Goal: Information Seeking & Learning: Learn about a topic

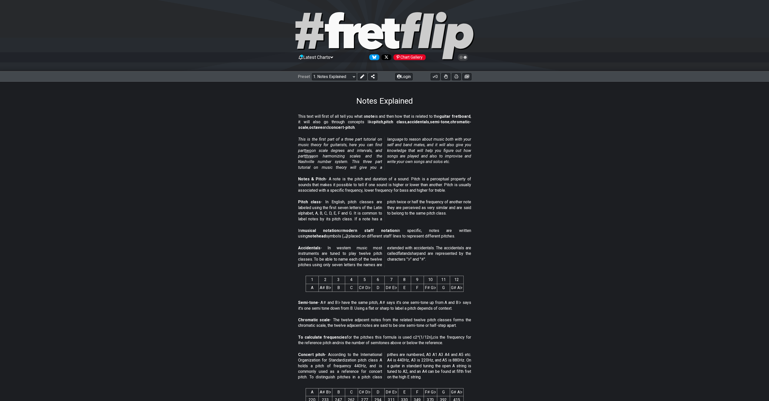
click at [619, 135] on section "This is the first part of a three part tutorial on music theory for guitarists,…" at bounding box center [384, 155] width 769 height 40
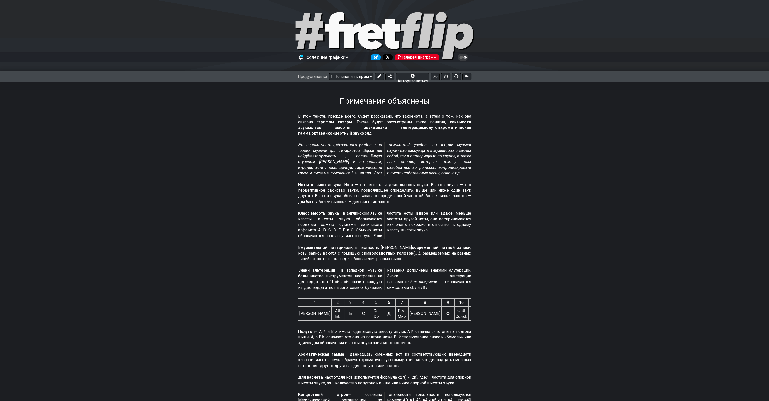
click at [503, 158] on section "Это первая часть трёхчастного учебника по теории музыки для гитаристов. Здесь в…" at bounding box center [384, 160] width 769 height 40
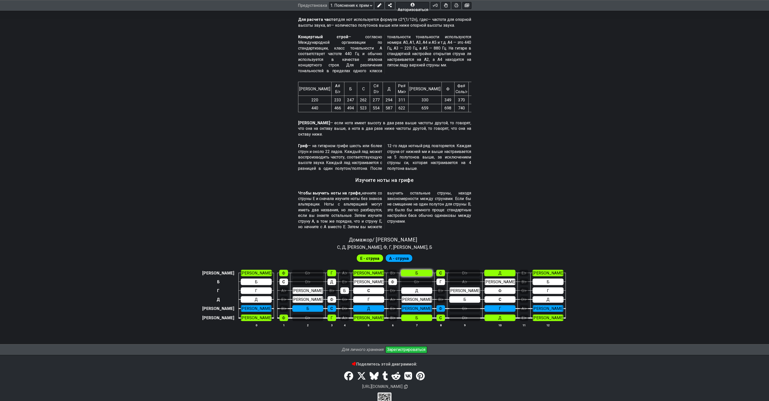
scroll to position [361, 0]
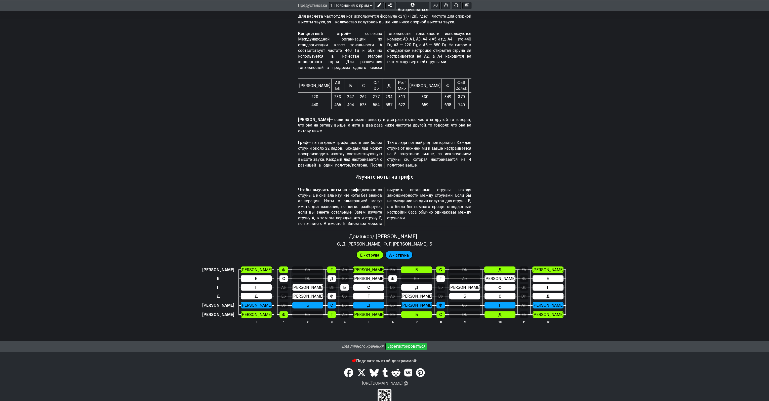
drag, startPoint x: 312, startPoint y: 179, endPoint x: 322, endPoint y: 178, distance: 10.4
click at [322, 188] on font "Чтобы выучить ноты на грифе," at bounding box center [330, 190] width 64 height 5
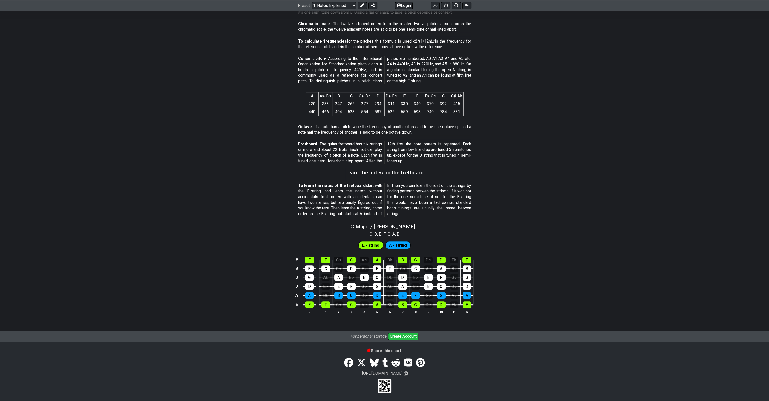
scroll to position [296, 0]
click at [598, 214] on section "To learn the notes of the fretboard start with the E-string and learn the notes…" at bounding box center [384, 201] width 769 height 40
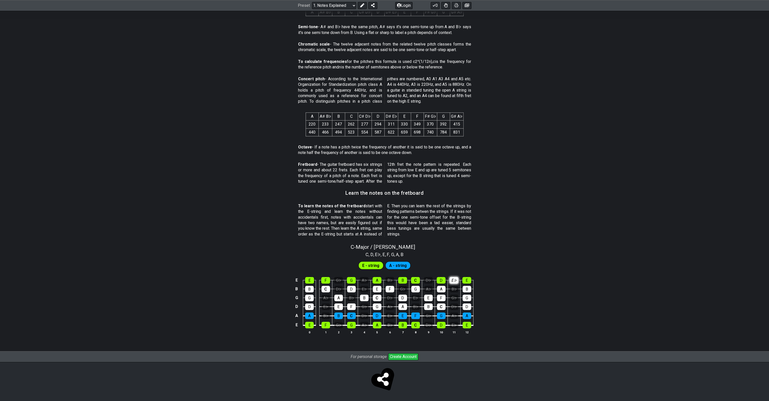
click at [455, 261] on section "E - string A - string E E F G♭ G A♭ A B♭ B C D♭ D E♭ E B B C D♭ D E♭ E F G♭ G A…" at bounding box center [384, 299] width 769 height 83
click at [456, 279] on div "E♭" at bounding box center [454, 280] width 9 height 7
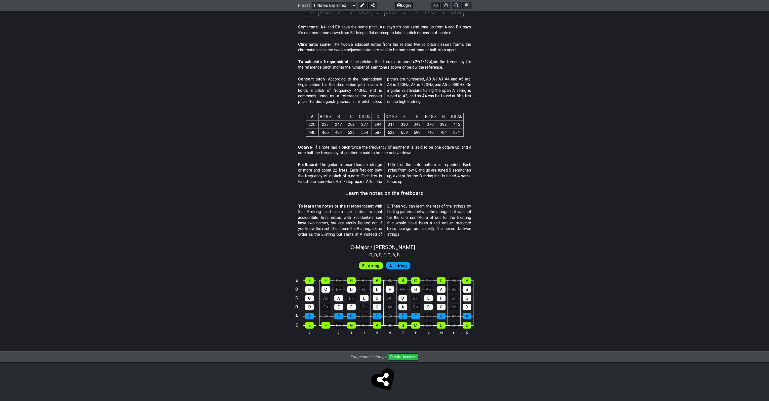
click at [391, 333] on th "6" at bounding box center [390, 332] width 13 height 5
click at [390, 333] on th "6" at bounding box center [390, 332] width 13 height 5
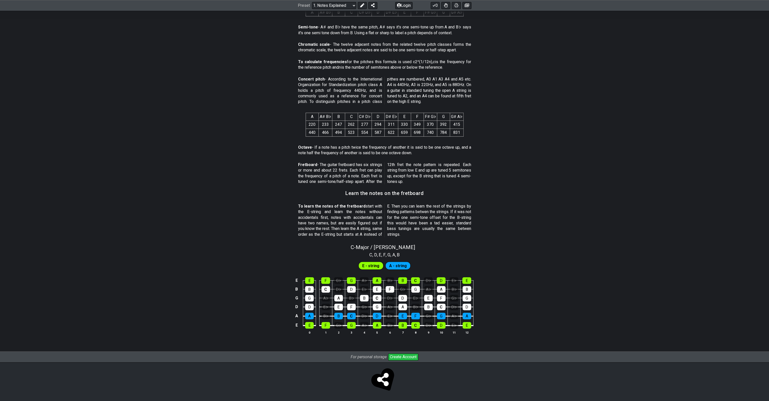
click at [391, 339] on div "E E F G♭ G A♭ A B♭ B C D♭ D E♭ E B B C D♭ D E♭ E F G♭ G A♭ A B♭ B G G A♭ A B♭ B…" at bounding box center [384, 306] width 769 height 71
click at [390, 342] on div "This text will first of all tell you what a note is and then how that is relate…" at bounding box center [384, 91] width 769 height 522
click at [391, 339] on div "E E F G♭ G A♭ A B♭ B C D♭ D E♭ E B B C D♭ D E♭ E F G♭ G A♭ A B♭ B G G A♭ A B♭ B…" at bounding box center [384, 306] width 769 height 71
click at [390, 339] on div "E E F G♭ G A♭ A B♭ B C D♭ D E♭ E B B C D♭ D E♭ E F G♭ G A♭ A B♭ B G G A♭ A B♭ B…" at bounding box center [384, 306] width 769 height 71
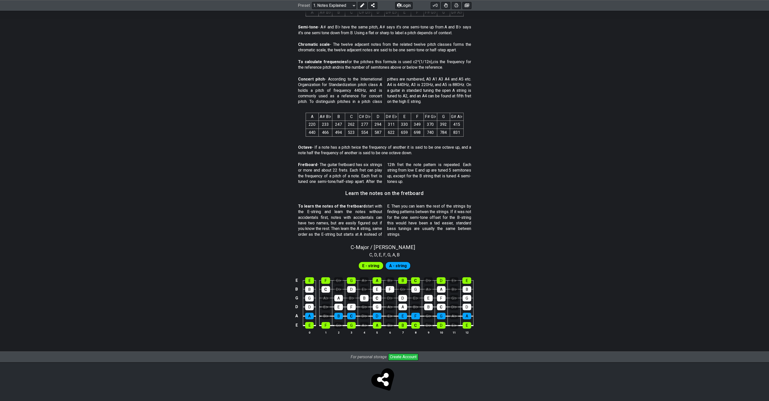
click at [391, 333] on th "6" at bounding box center [390, 332] width 13 height 5
click at [390, 332] on th "6" at bounding box center [390, 332] width 13 height 5
